Goal: Contribute content: Contribute content

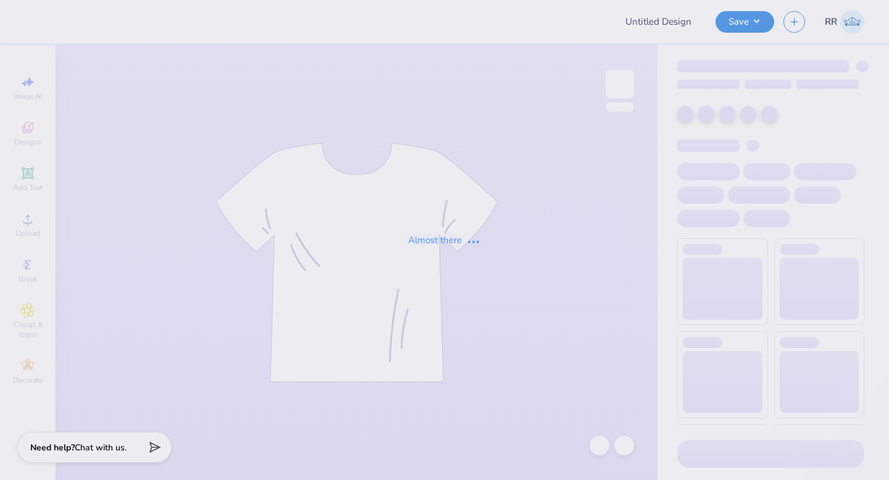
type input "Merch"
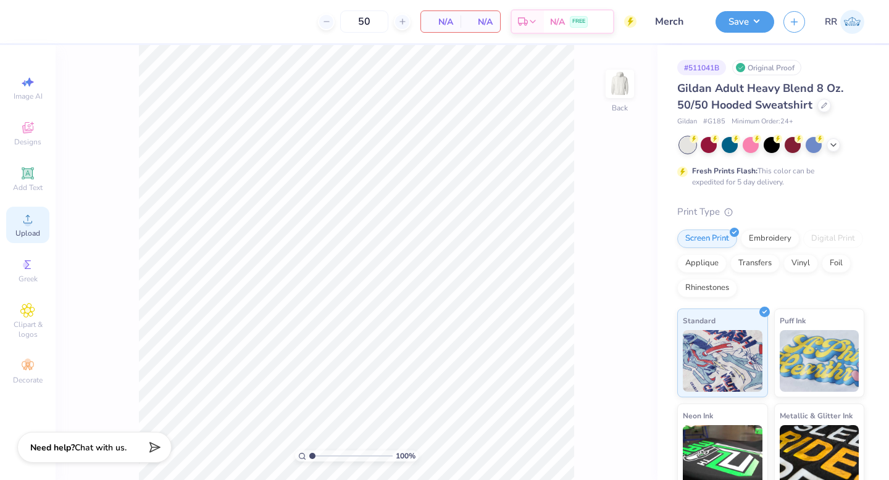
click at [24, 227] on div "Upload" at bounding box center [27, 225] width 43 height 36
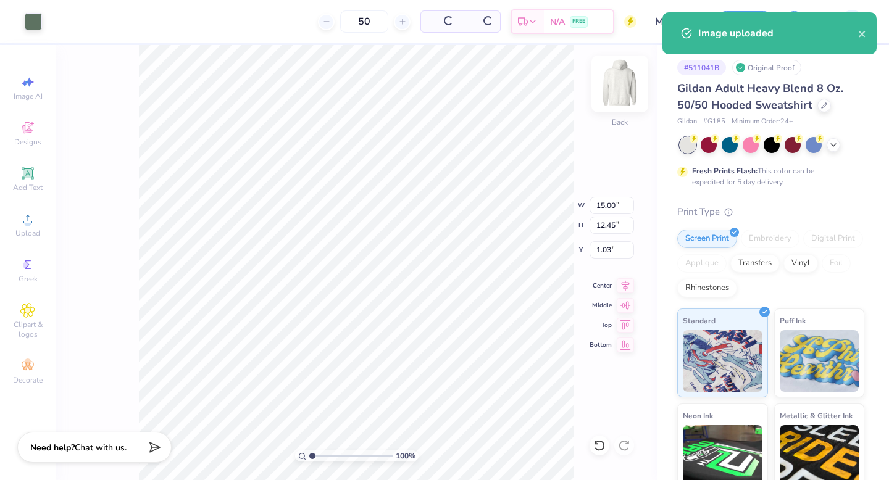
click at [622, 96] on img at bounding box center [619, 83] width 49 height 49
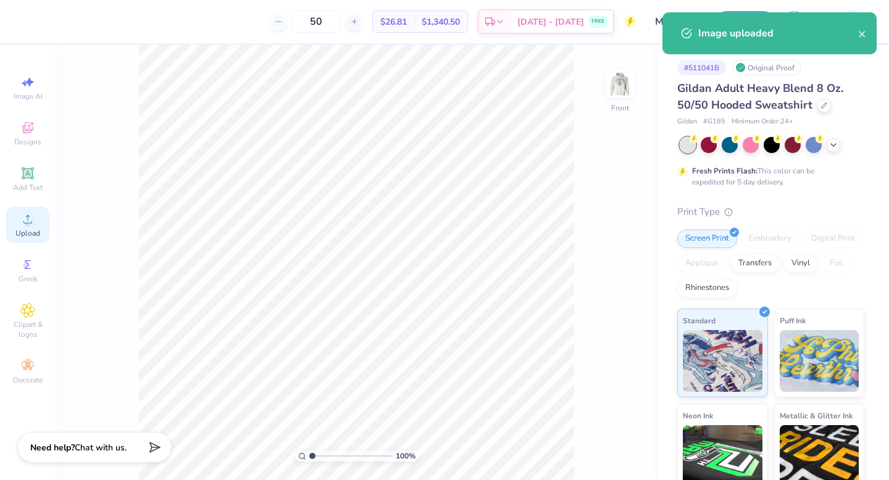
click at [23, 223] on icon at bounding box center [27, 219] width 15 height 15
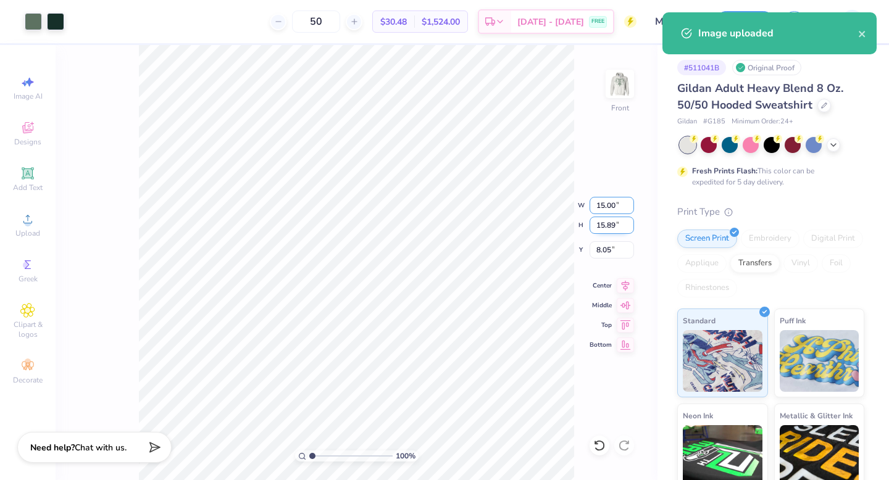
drag, startPoint x: 602, startPoint y: 212, endPoint x: 599, endPoint y: 229, distance: 16.9
click at [602, 212] on input "15.00" at bounding box center [612, 205] width 44 height 17
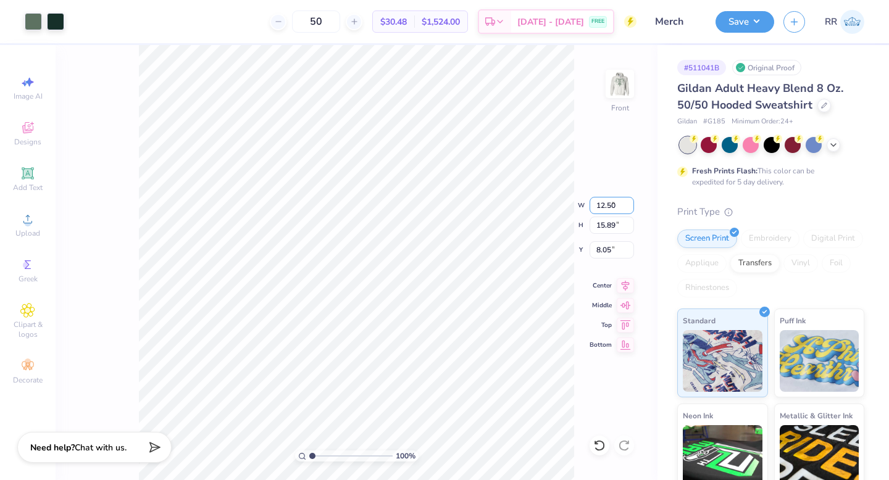
type input "12.50"
type input "13.24"
type input "6.00"
click at [617, 83] on img at bounding box center [619, 84] width 25 height 25
click at [25, 25] on div at bounding box center [33, 20] width 17 height 17
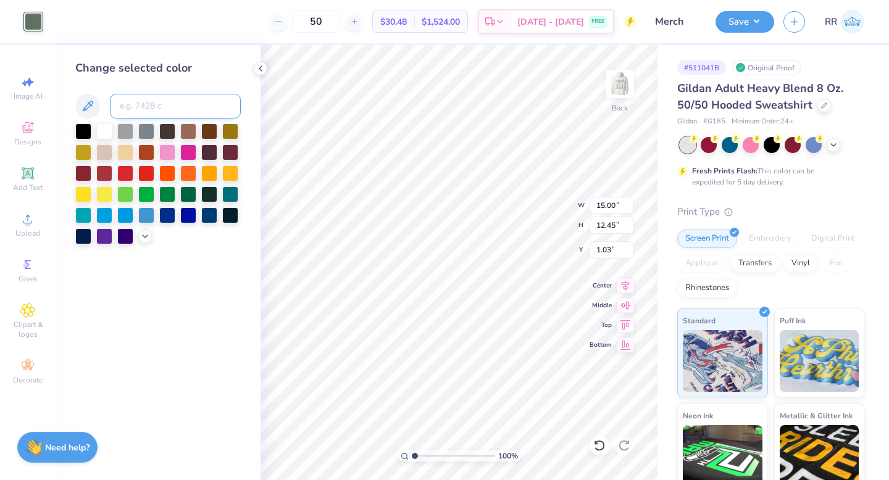
click at [164, 102] on input at bounding box center [175, 106] width 131 height 25
type input "5535"
click at [611, 204] on input "15.00" at bounding box center [612, 205] width 44 height 17
type input "3.50"
type input "2.91"
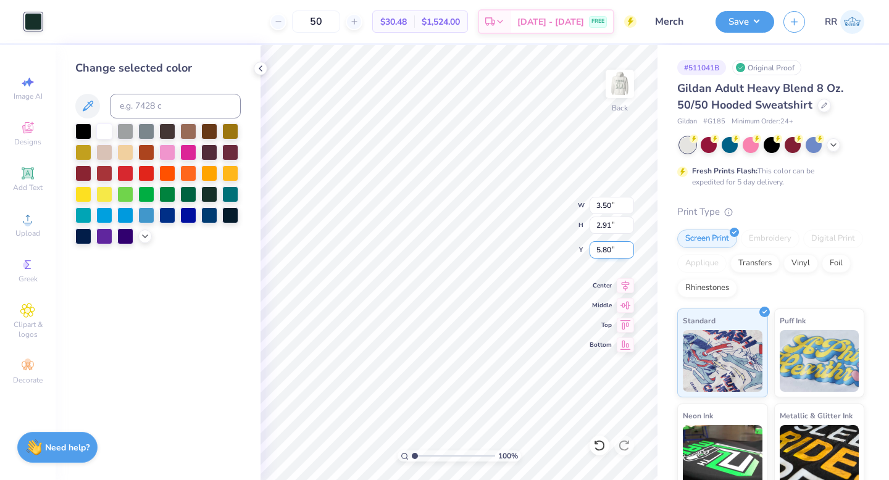
type input "3.00"
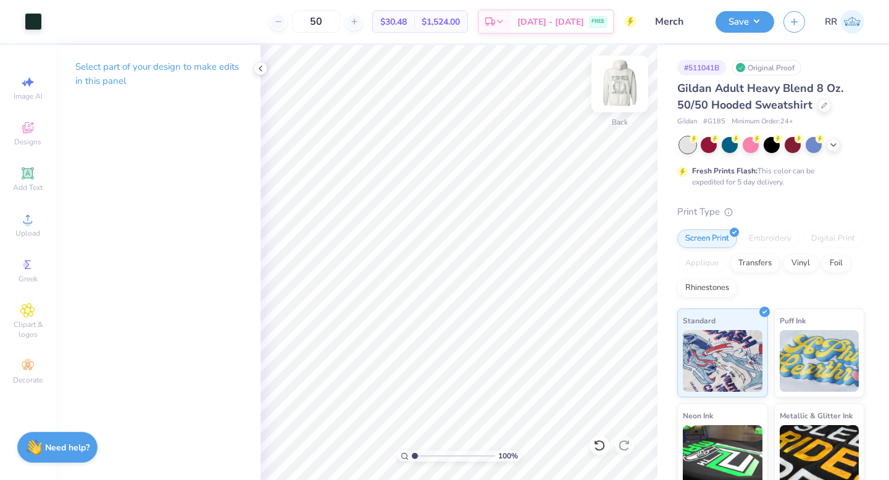
click at [617, 79] on img at bounding box center [619, 83] width 49 height 49
click at [757, 25] on button "Save" at bounding box center [745, 20] width 59 height 22
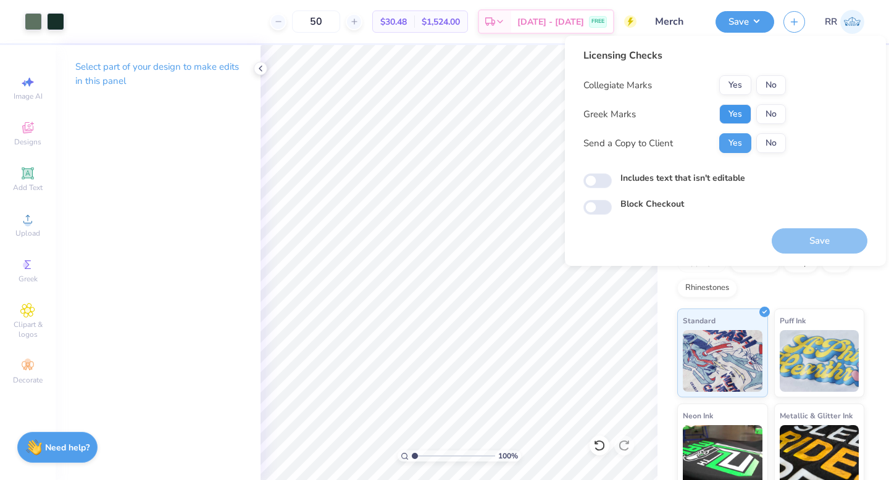
click at [732, 111] on button "Yes" at bounding box center [735, 114] width 32 height 20
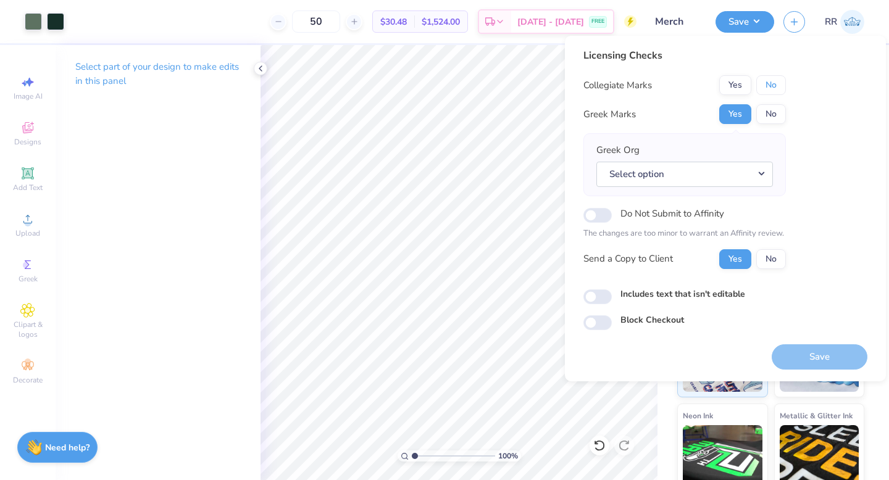
click at [764, 86] on button "No" at bounding box center [771, 85] width 30 height 20
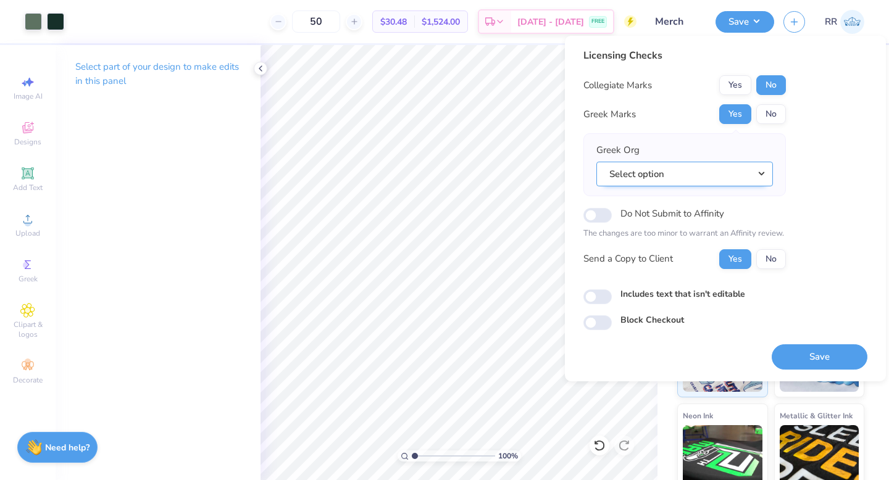
click at [735, 174] on button "Select option" at bounding box center [684, 174] width 177 height 25
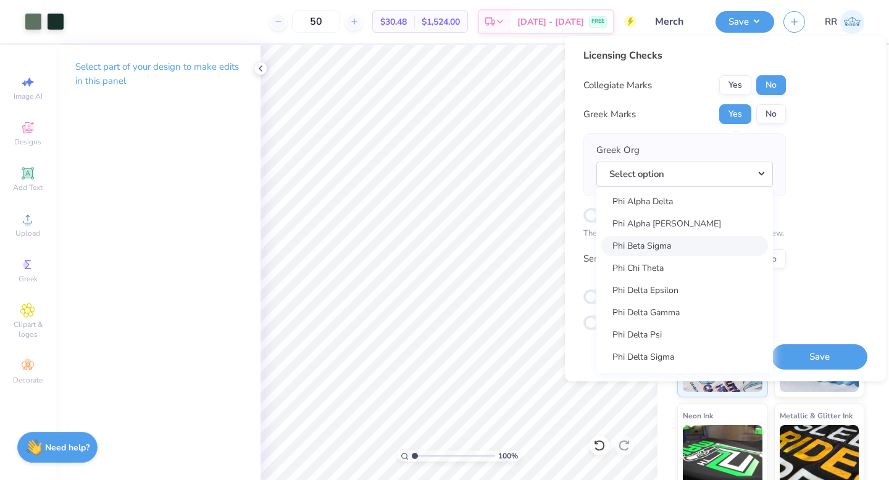
scroll to position [6289, 0]
click at [683, 270] on link "Phi Chi Theta" at bounding box center [684, 270] width 167 height 20
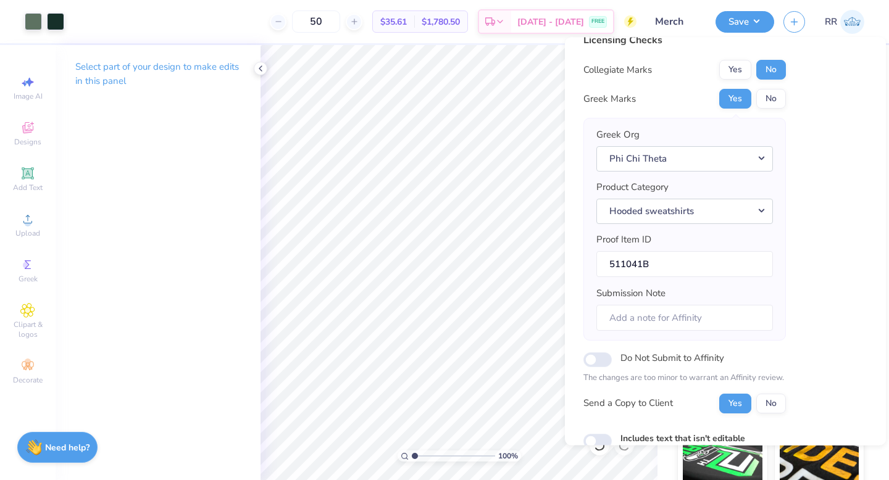
scroll to position [0, 0]
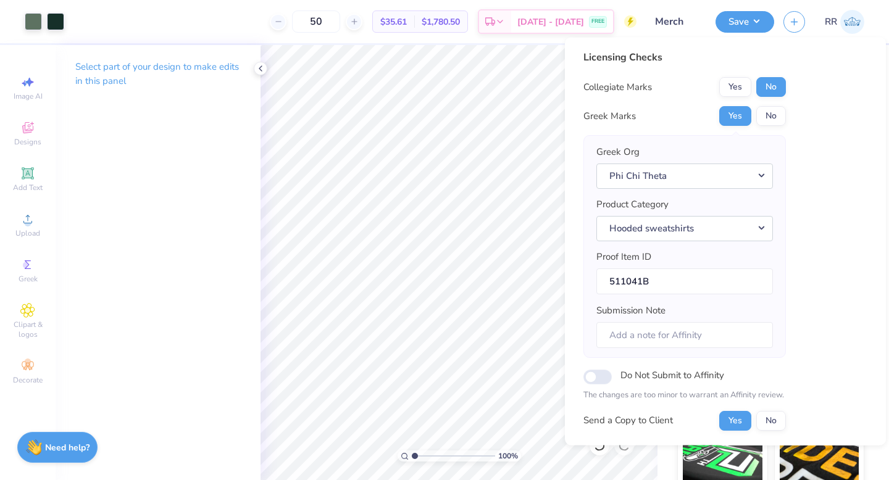
click at [755, 90] on div "Yes No" at bounding box center [752, 87] width 67 height 20
click at [741, 85] on button "Yes" at bounding box center [735, 87] width 32 height 20
click at [30, 220] on icon at bounding box center [27, 219] width 15 height 15
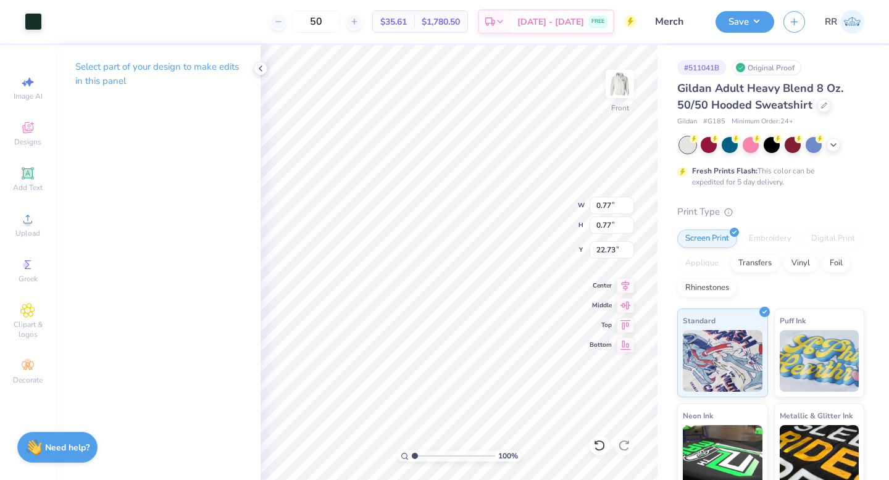
type input "0.77"
type input "22.73"
type input "17.22"
drag, startPoint x: 417, startPoint y: 456, endPoint x: 464, endPoint y: 451, distance: 47.8
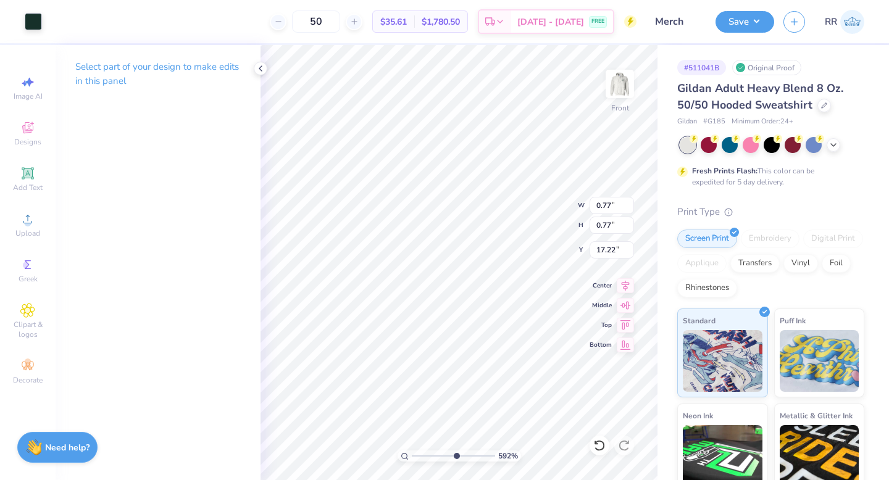
click at [461, 458] on input "range" at bounding box center [453, 456] width 83 height 11
type input "5.92"
type input "0.20"
type input "17.25"
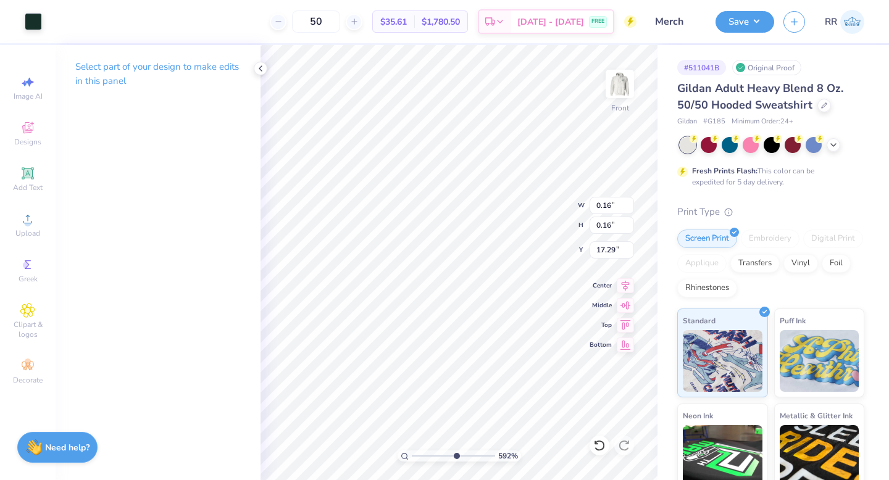
type input "0.16"
type input "17.29"
type input "0.19"
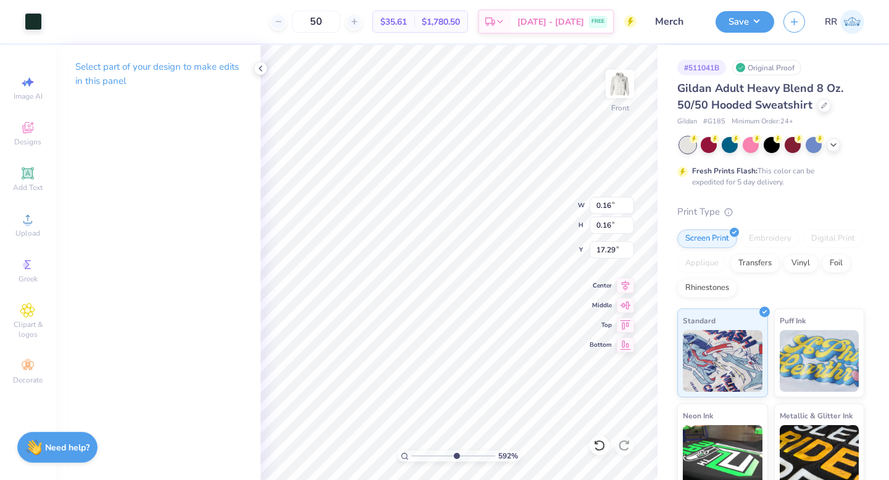
type input "17.26"
type input "12.50"
type input "13.24"
type input "6.00"
type input "0.19"
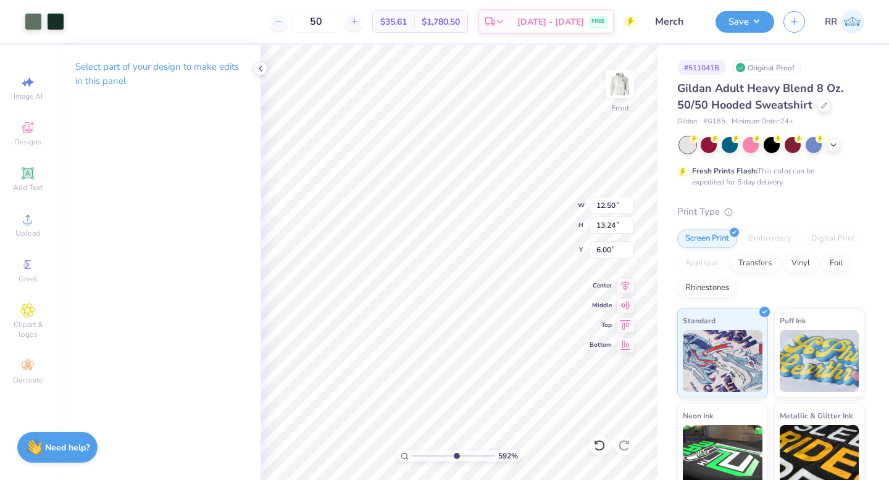
type input "0.19"
type input "17.25"
drag, startPoint x: 447, startPoint y: 453, endPoint x: 404, endPoint y: 456, distance: 42.7
click at [403, 455] on div "556 %" at bounding box center [459, 456] width 123 height 11
drag, startPoint x: 451, startPoint y: 455, endPoint x: 409, endPoint y: 455, distance: 42.0
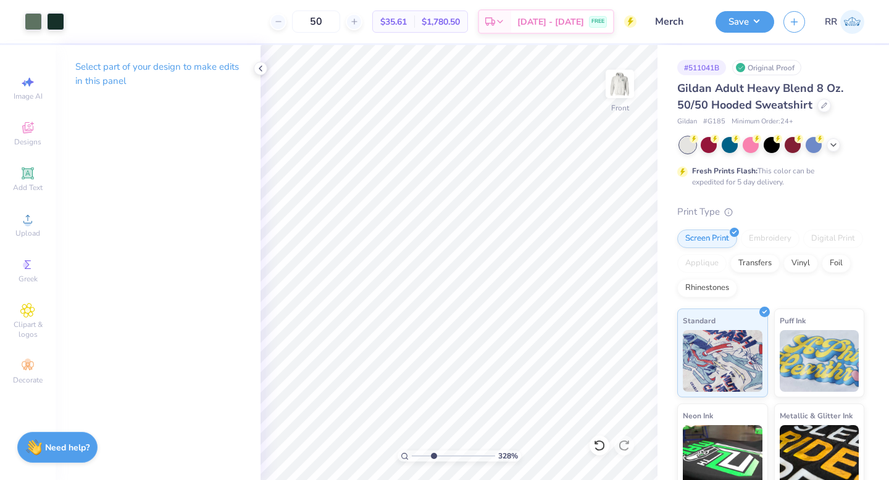
click at [407, 454] on div "328 %" at bounding box center [459, 456] width 123 height 11
click at [416, 454] on input "range" at bounding box center [453, 456] width 83 height 11
click at [385, 458] on div "100 %" at bounding box center [458, 262] width 435 height 435
type input "1"
drag, startPoint x: 739, startPoint y: 18, endPoint x: 745, endPoint y: 29, distance: 12.7
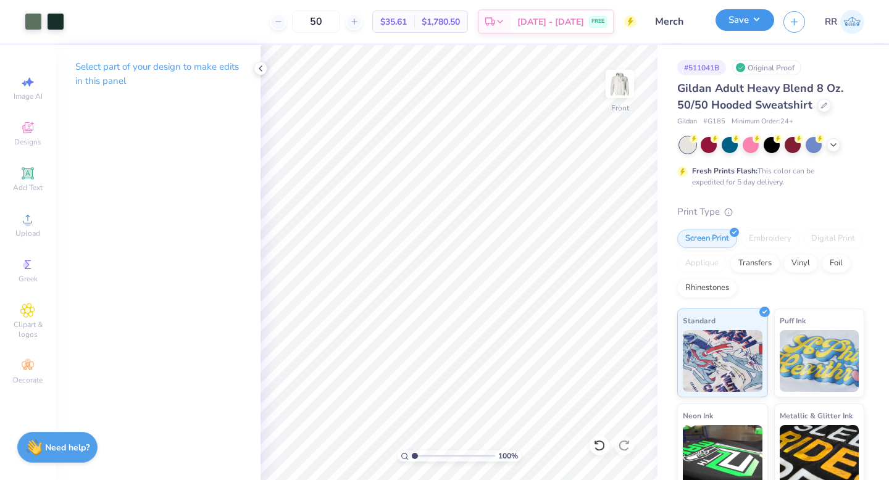
click at [739, 18] on button "Save" at bounding box center [745, 20] width 59 height 22
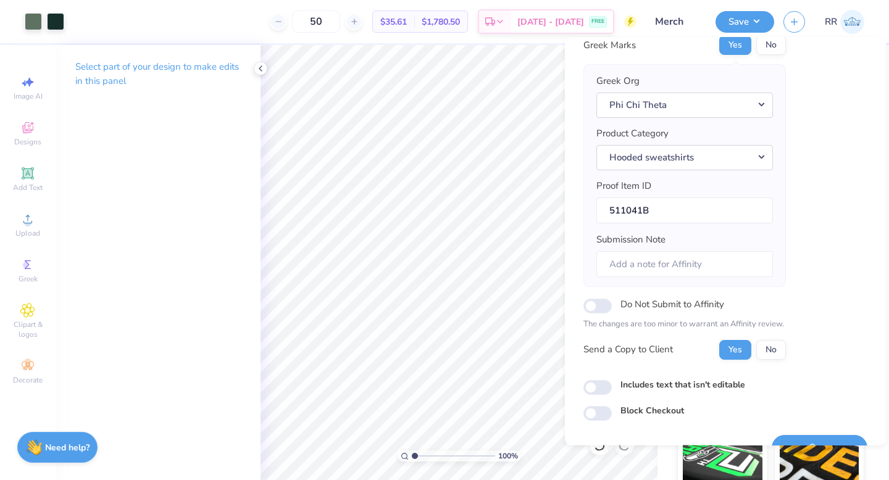
scroll to position [97, 0]
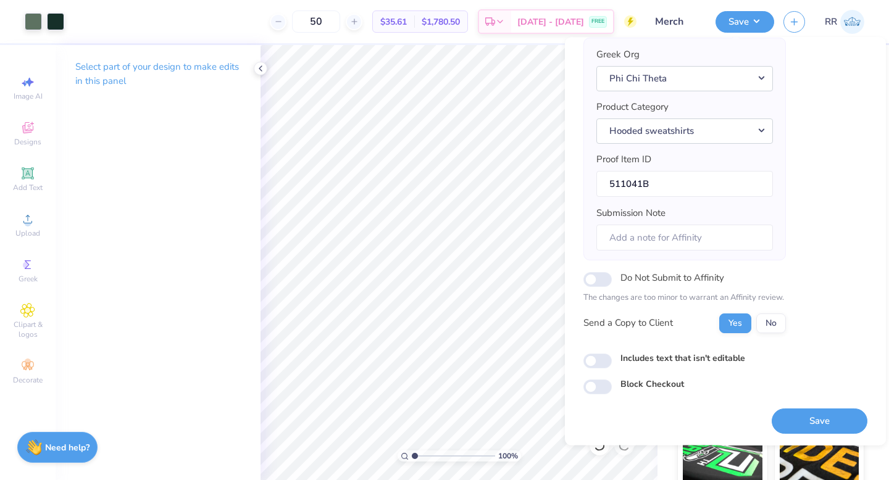
click at [783, 422] on button "Save" at bounding box center [820, 421] width 96 height 25
